Goal: Communication & Community: Answer question/provide support

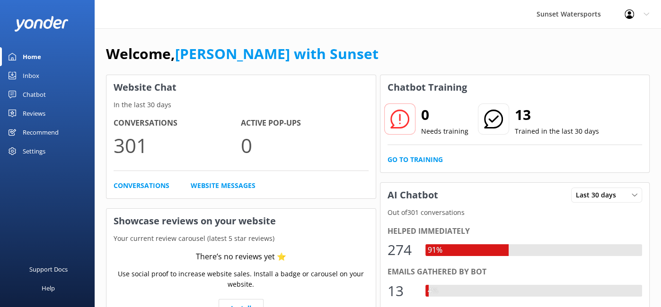
click at [26, 75] on div "Inbox" at bounding box center [31, 75] width 17 height 19
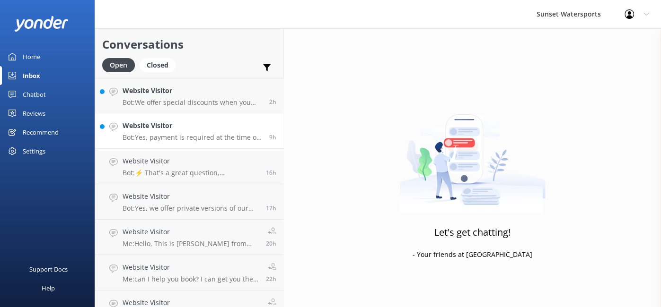
click at [164, 135] on p "Bot: Yes, payment is required at the time of booking to secure your reservation…" at bounding box center [192, 137] width 140 height 9
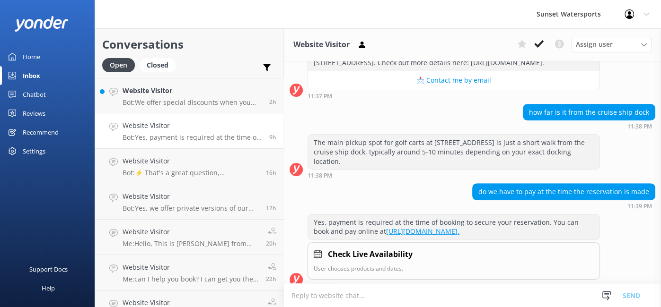
scroll to position [234, 0]
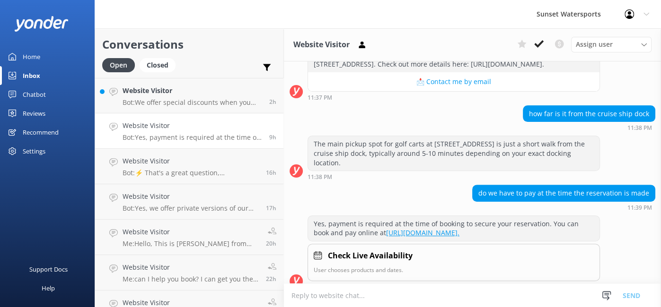
click at [323, 296] on textarea at bounding box center [472, 295] width 377 height 23
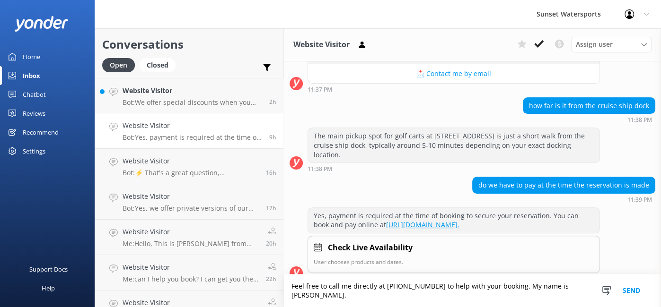
type textarea "Feel free to call me directly at [PHONE_NUMBER] to help with your booking. My n…"
click at [629, 296] on button "Send" at bounding box center [630, 291] width 35 height 33
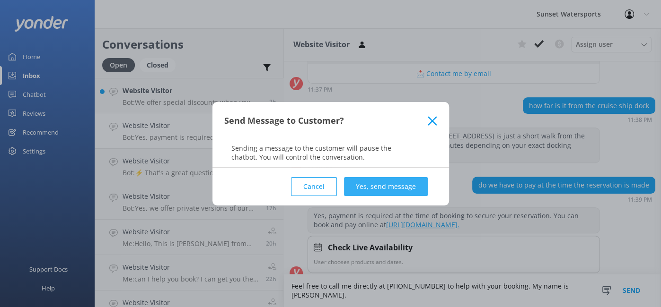
click at [365, 182] on button "Yes, send message" at bounding box center [386, 186] width 84 height 19
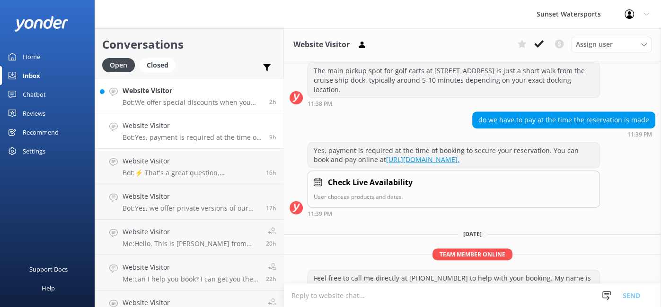
scroll to position [321, 0]
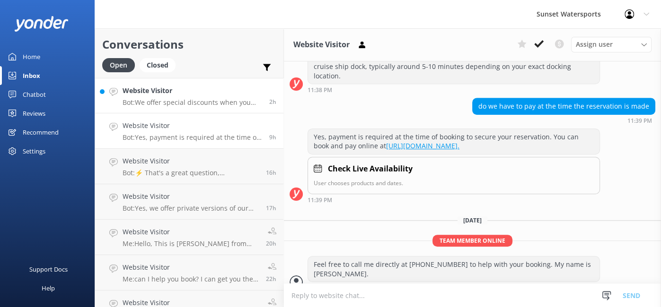
click at [189, 104] on p "Bot: We offer special discounts when you book multiple trips. After you add you…" at bounding box center [192, 102] width 140 height 9
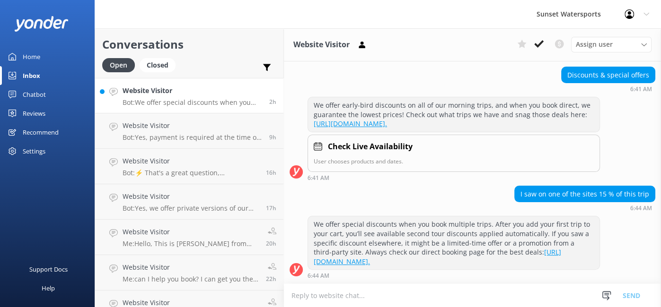
scroll to position [121, 0]
click at [372, 299] on textarea at bounding box center [472, 295] width 377 height 23
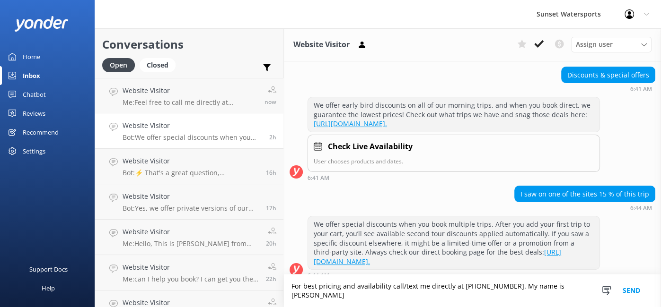
click at [450, 295] on textarea "For best pricing and availability call/text me directly at [PHONE_NUMBER]. My n…" at bounding box center [472, 291] width 377 height 33
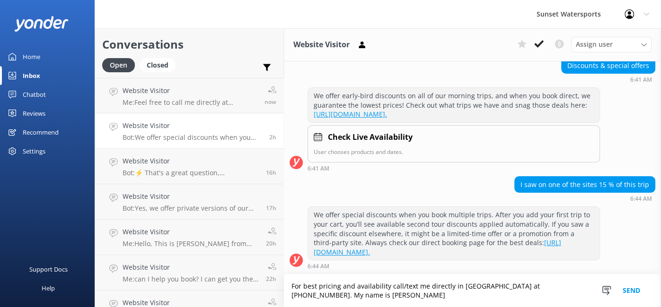
scroll to position [130, 0]
type textarea "For best pricing and availability call/text me directly in [GEOGRAPHIC_DATA] at…"
click at [634, 290] on button "Send" at bounding box center [630, 291] width 35 height 33
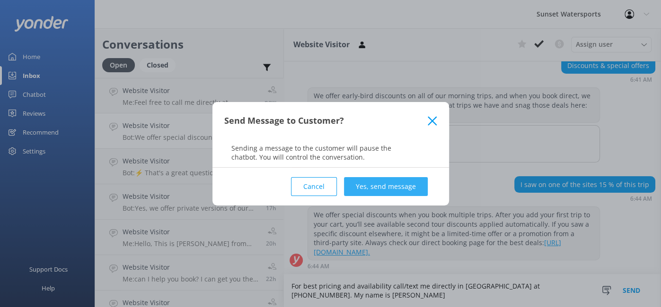
click at [385, 185] on button "Yes, send message" at bounding box center [386, 186] width 84 height 19
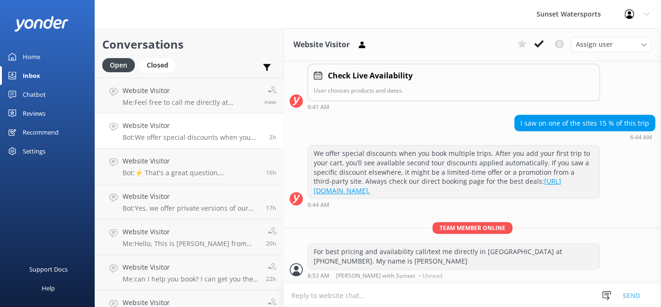
scroll to position [191, 0]
